Goal: Task Accomplishment & Management: Manage account settings

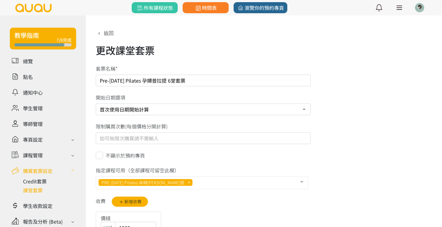
select select "1"
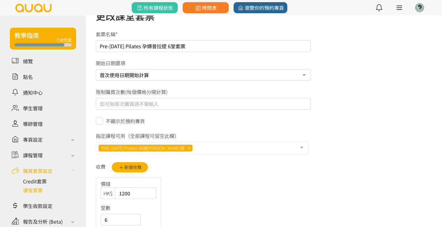
drag, startPoint x: 100, startPoint y: 46, endPoint x: 194, endPoint y: 46, distance: 93.6
click at [194, 46] on input "Pre-[DATE] Pilates 孕婦普拉提 6堂套票" at bounding box center [203, 46] width 215 height 12
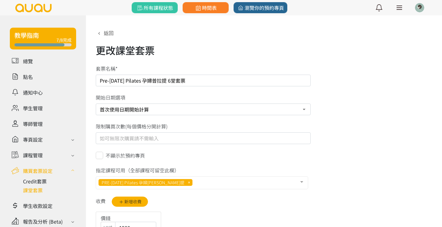
scroll to position [0, 0]
click at [100, 33] on icon at bounding box center [99, 33] width 7 height 5
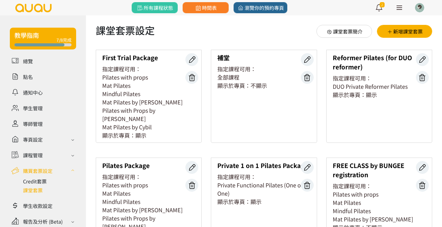
scroll to position [5, 0]
click at [423, 60] on icon at bounding box center [423, 60] width 12 height 8
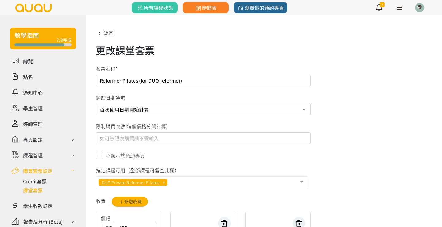
select select "1"
drag, startPoint x: 100, startPoint y: 81, endPoint x: 190, endPoint y: 81, distance: 89.6
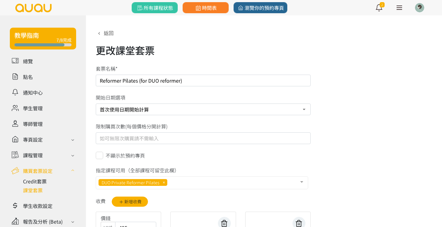
click at [190, 81] on input "Reformer Pilates (for DUO reformer)" at bounding box center [203, 81] width 215 height 12
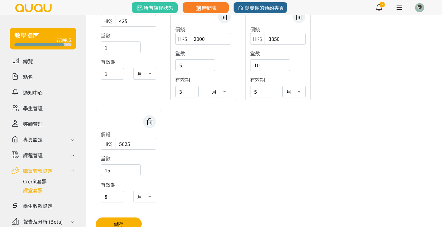
scroll to position [214, 0]
